Goal: Check status

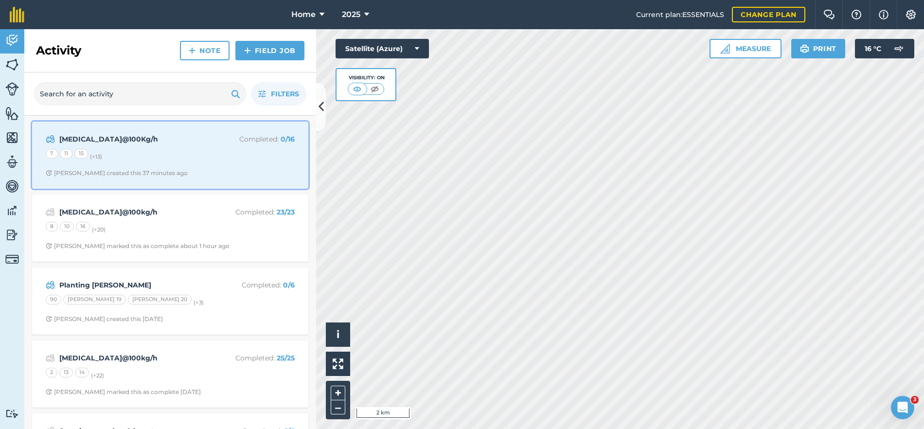
click at [206, 165] on div "[MEDICAL_DATA]@100Kg/h Completed : 0 / 16 7 11 15 (+ 13 ) [PERSON_NAME] created…" at bounding box center [170, 154] width 265 height 55
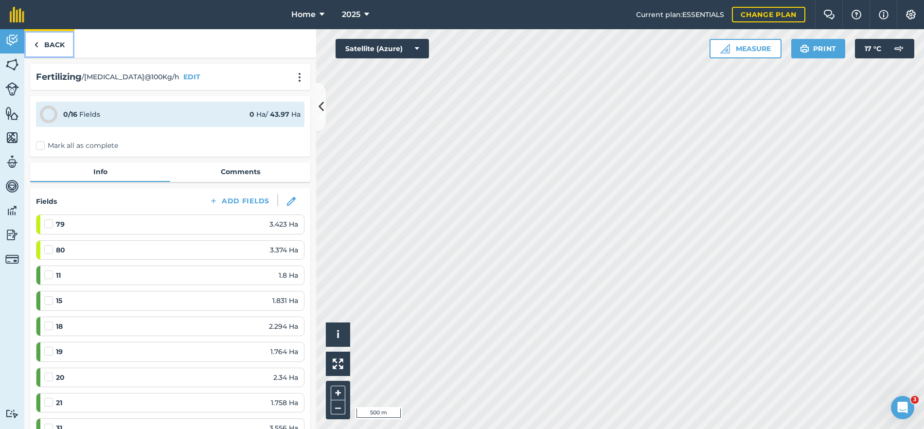
click at [63, 43] on link "Back" at bounding box center [49, 43] width 50 height 29
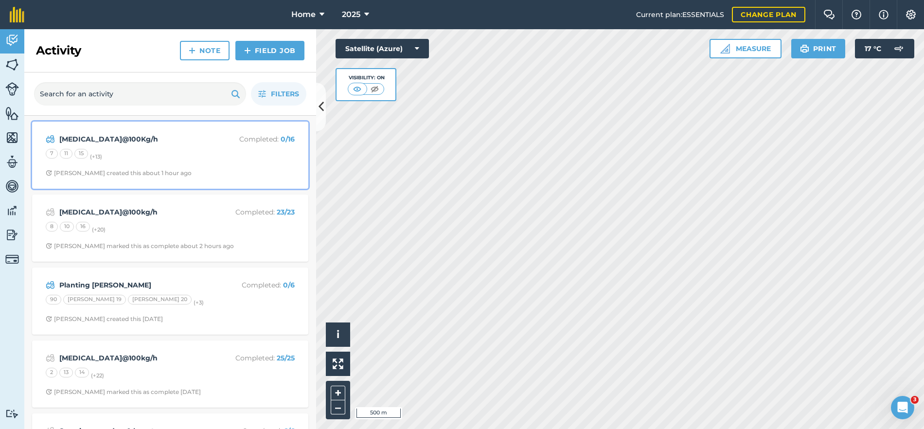
click at [209, 166] on div "[MEDICAL_DATA]@100Kg/h Completed : 0 / 16 7 11 15 (+ 13 ) [PERSON_NAME] created…" at bounding box center [170, 154] width 265 height 55
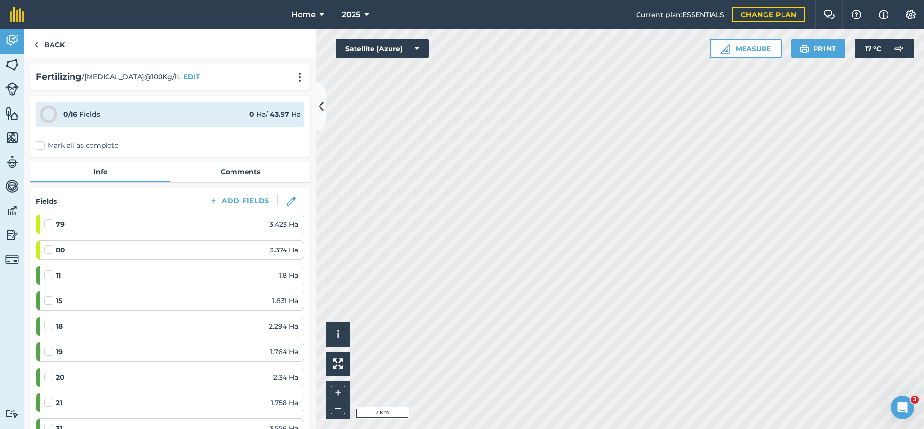
click at [397, 57] on div "Hello i © 2025 TomTom, Microsoft 2 km + – Satellite (Azure) Measure Print 17 ° C" at bounding box center [620, 229] width 608 height 400
click at [54, 45] on link "Back" at bounding box center [49, 43] width 50 height 29
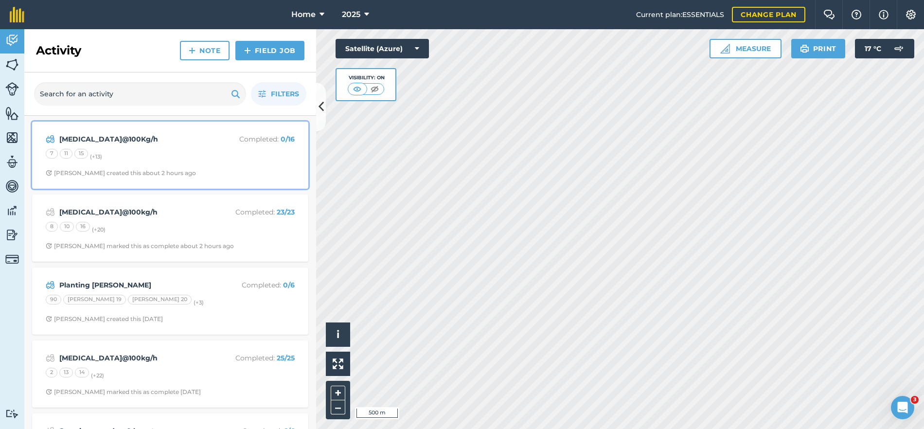
click at [196, 164] on div "[MEDICAL_DATA]@100Kg/h Completed : 0 / 16 7 11 15 (+ 13 ) [PERSON_NAME] created…" at bounding box center [170, 154] width 265 height 55
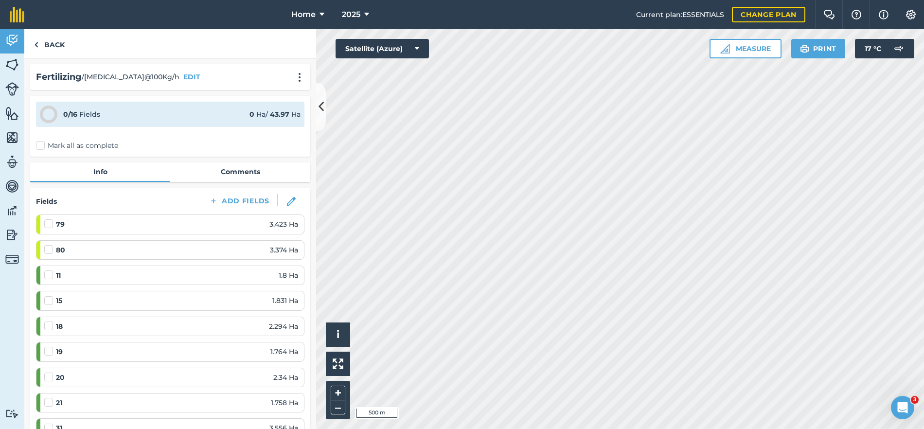
click at [616, 429] on html "Home 2025 Current plan : ESSENTIALS Change plan Farm Chat Help Info Settings Ho…" at bounding box center [462, 214] width 924 height 429
